Goal: Task Accomplishment & Management: Manage account settings

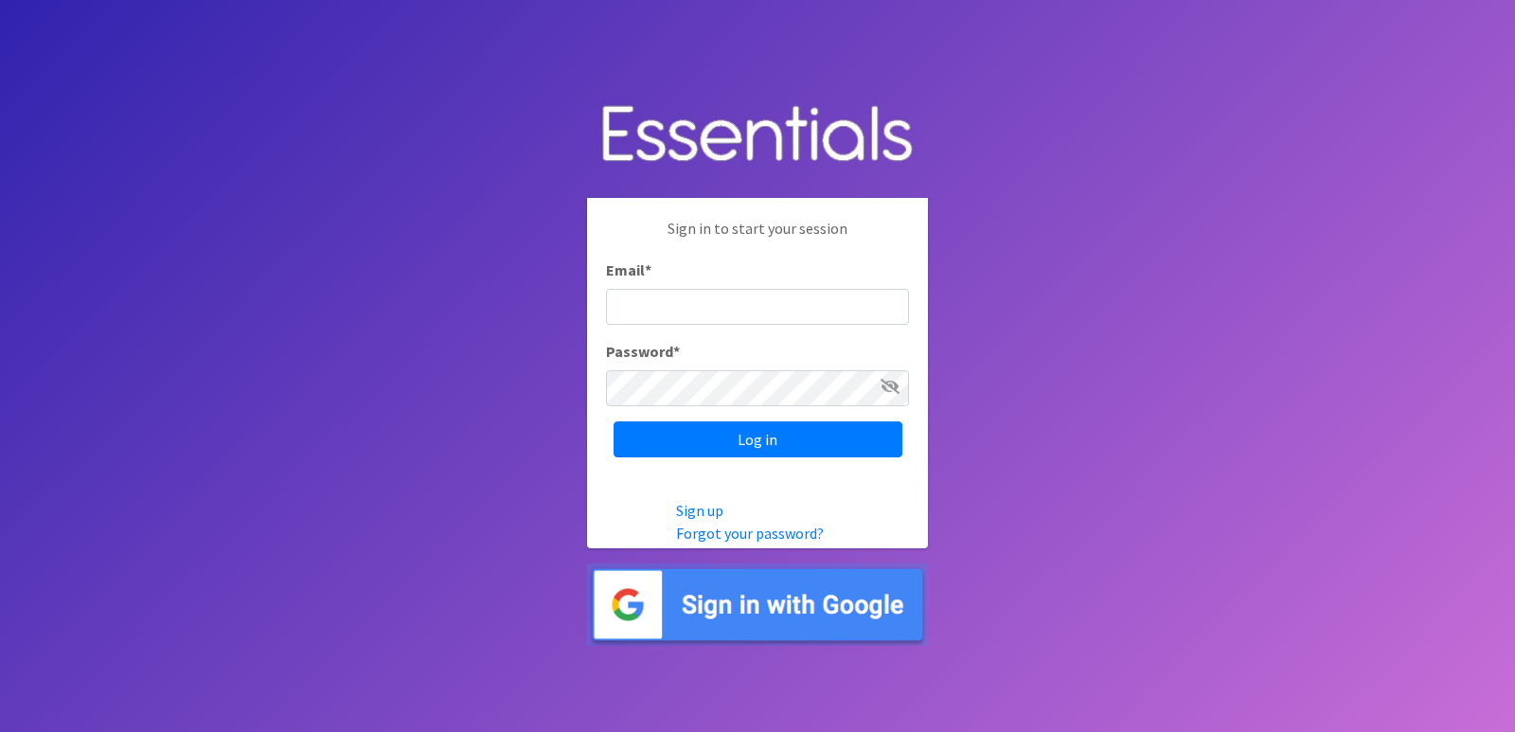
click at [739, 312] on input "Email *" at bounding box center [757, 307] width 303 height 36
type input "jessica@friendlycenter.org"
drag, startPoint x: 848, startPoint y: 306, endPoint x: 257, endPoint y: 291, distance: 592.0
click at [257, 291] on body "Sign in to start your session Email * jessica@friendlycenter.org Password * Log…" at bounding box center [757, 366] width 1515 height 732
click at [736, 306] on input "Email *" at bounding box center [757, 307] width 303 height 36
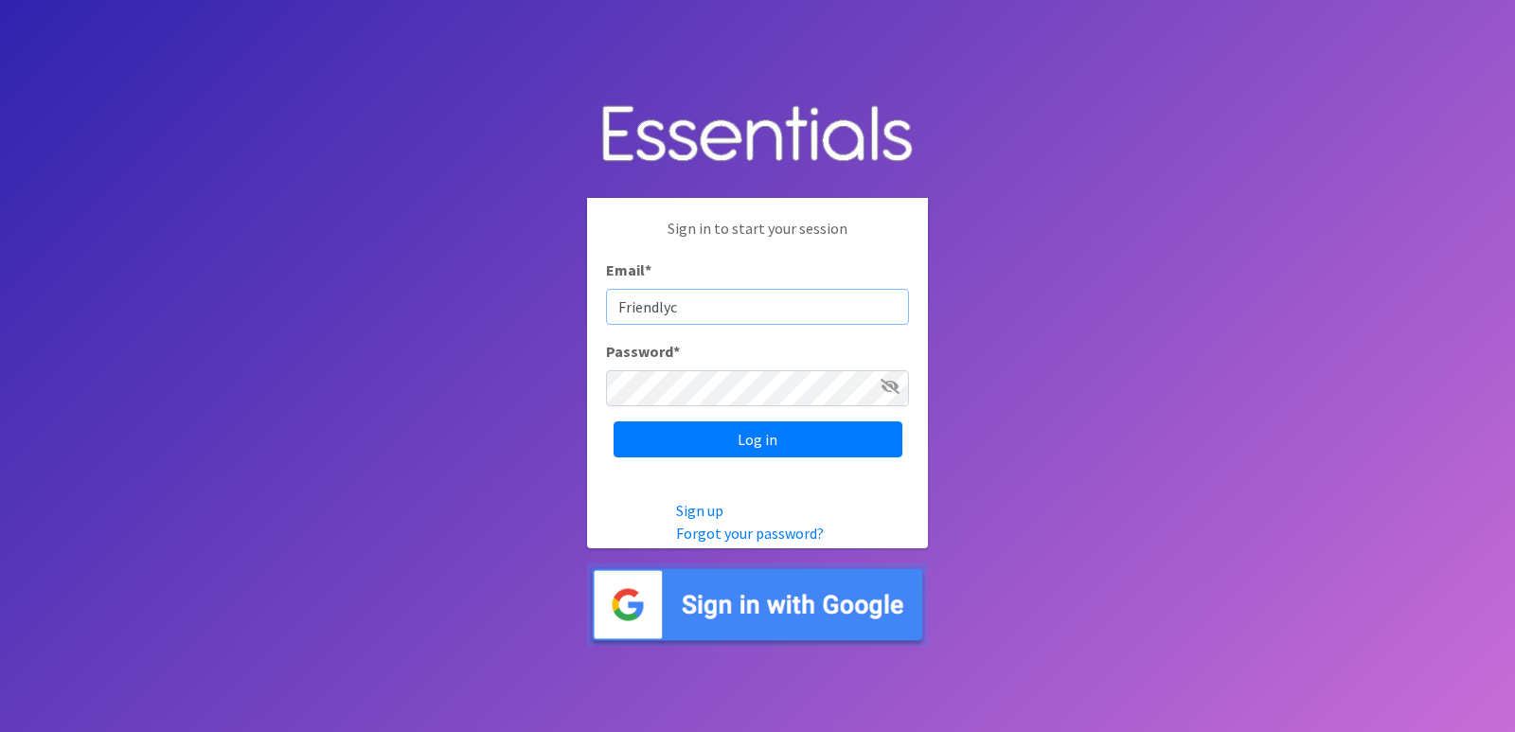
type input "Friendlyc"
click at [614, 421] on input "Log in" at bounding box center [758, 439] width 289 height 36
